Goal: Task Accomplishment & Management: Complete application form

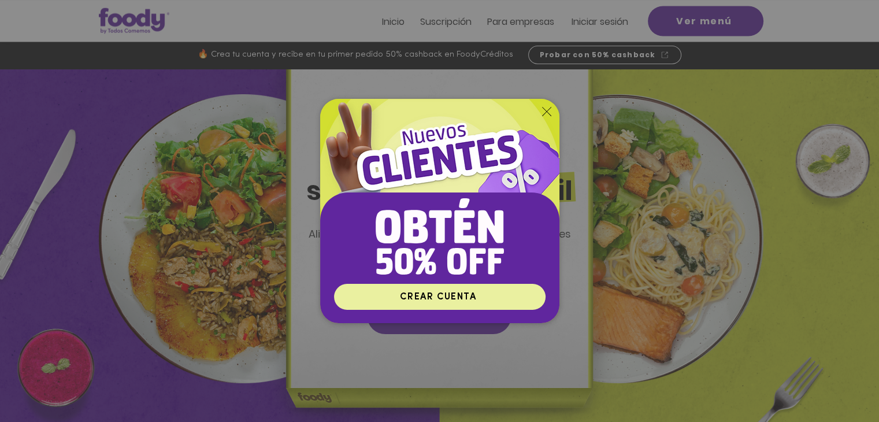
click at [481, 299] on span "CREAR CUENTA" at bounding box center [440, 296] width 208 height 23
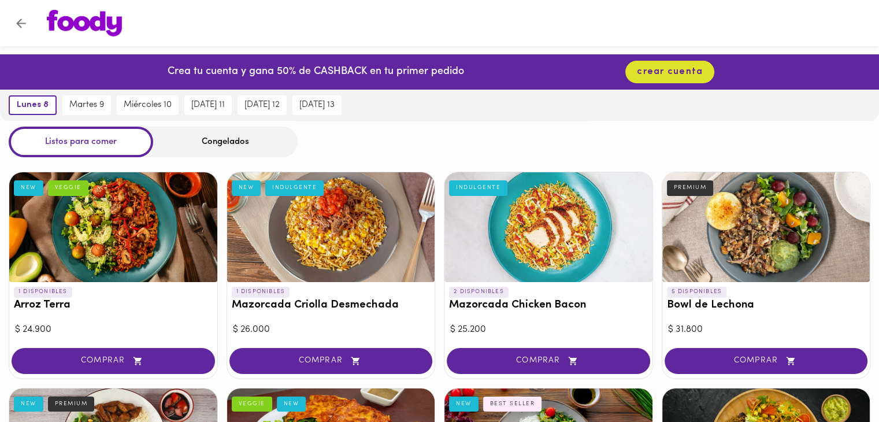
click at [204, 142] on div "Congelados" at bounding box center [225, 142] width 144 height 31
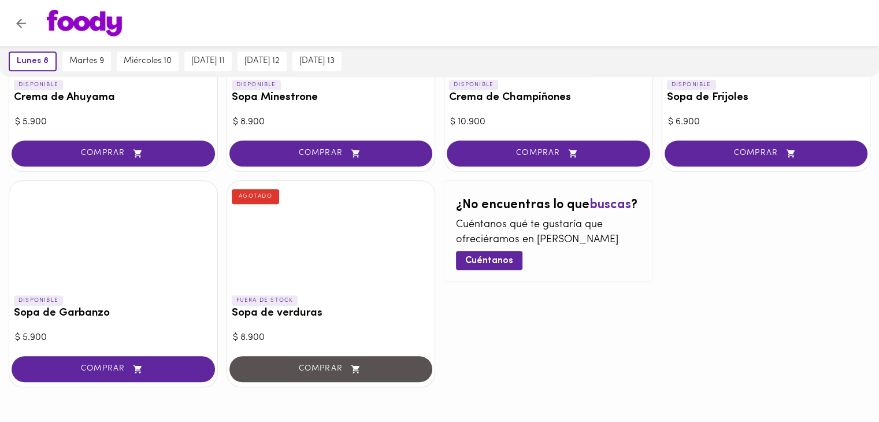
scroll to position [714, 0]
